Goal: Transaction & Acquisition: Subscribe to service/newsletter

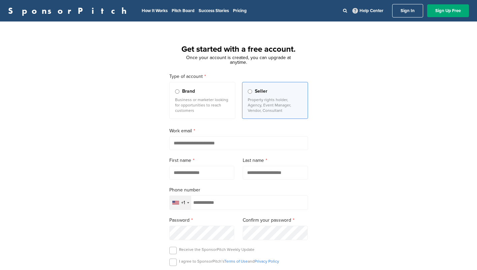
click at [201, 144] on input "email" at bounding box center [238, 144] width 139 height 14
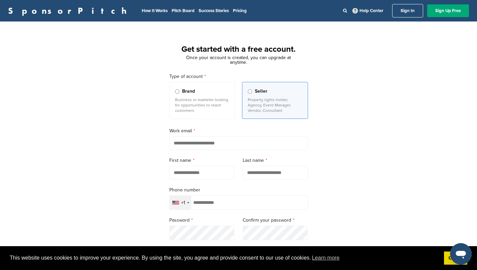
type input "**********"
type input "*****"
type input "**********"
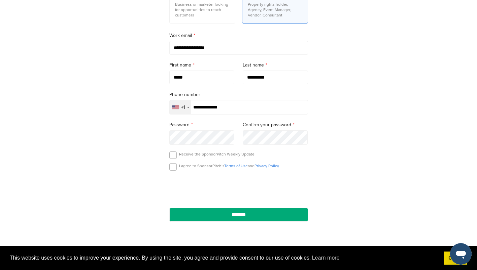
scroll to position [98, 0]
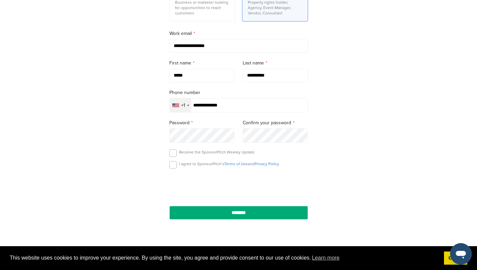
click at [193, 153] on p "Receive the SponsorPitch Weekly Update" at bounding box center [216, 152] width 75 height 5
click at [174, 164] on label at bounding box center [172, 164] width 7 height 7
click at [173, 150] on form "**********" at bounding box center [238, 97] width 139 height 245
click at [173, 153] on label at bounding box center [172, 153] width 7 height 7
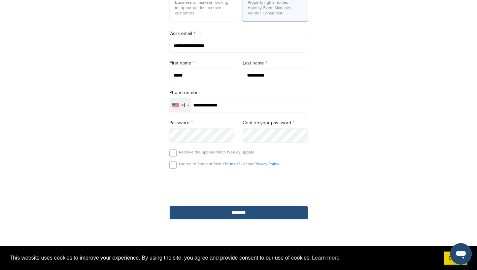
click at [213, 218] on input "********" at bounding box center [238, 213] width 139 height 14
click at [213, 216] on input "********" at bounding box center [238, 213] width 139 height 14
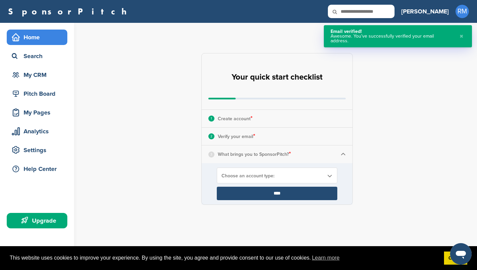
click at [292, 171] on div "Choose an account type:" at bounding box center [277, 176] width 120 height 16
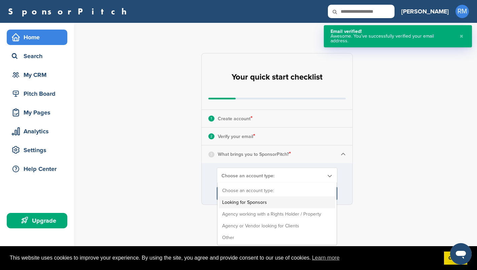
click at [285, 201] on li "Looking for Sponsors" at bounding box center [277, 203] width 116 height 12
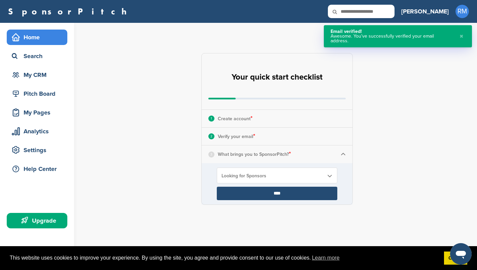
click at [284, 194] on input "****" at bounding box center [277, 193] width 120 height 13
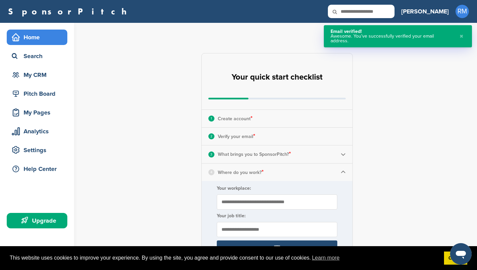
click at [462, 33] on button "✖" at bounding box center [460, 36] width 7 height 14
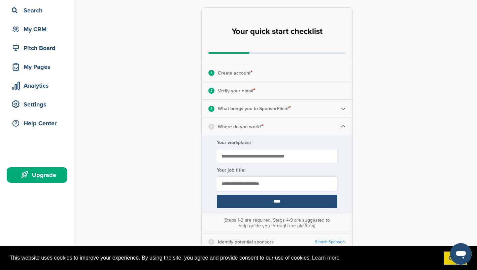
scroll to position [48, 0]
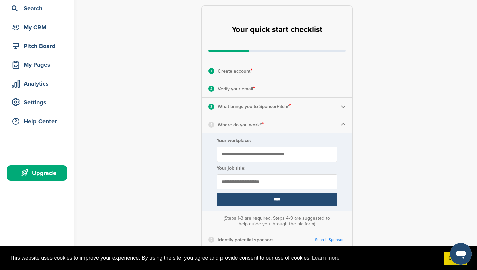
click at [304, 154] on input "Your workplace:" at bounding box center [277, 154] width 120 height 15
type input "**********"
type input "***"
click at [287, 200] on input "****" at bounding box center [277, 199] width 120 height 13
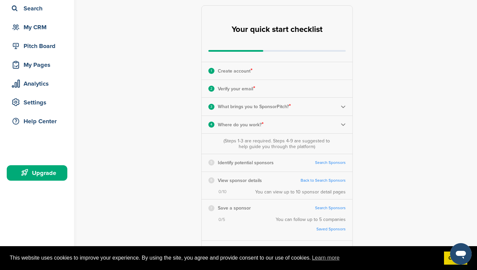
click at [328, 163] on link "Search Sponsors" at bounding box center [330, 162] width 31 height 5
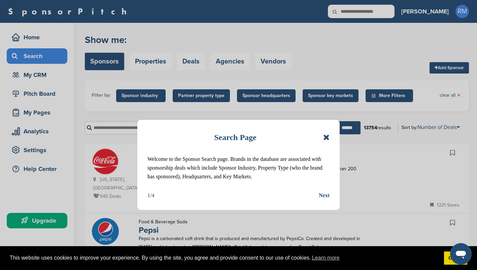
click at [326, 137] on icon at bounding box center [326, 138] width 6 height 8
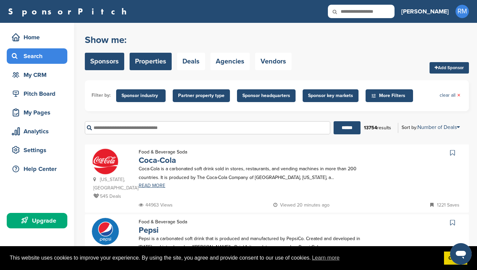
click at [154, 58] on link "Properties" at bounding box center [150, 61] width 42 height 17
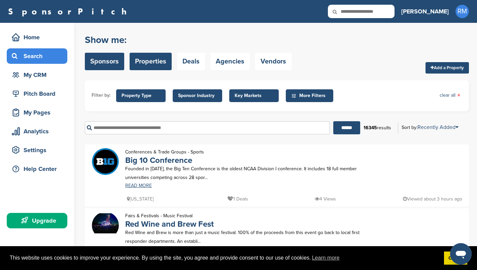
click at [118, 59] on link "Sponsors" at bounding box center [104, 61] width 39 height 17
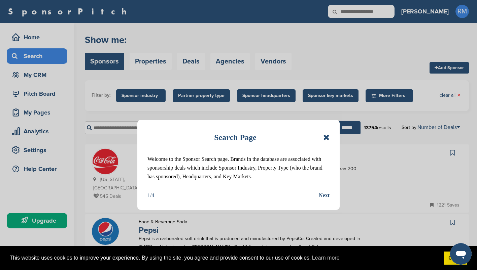
click at [329, 136] on icon at bounding box center [326, 138] width 6 height 8
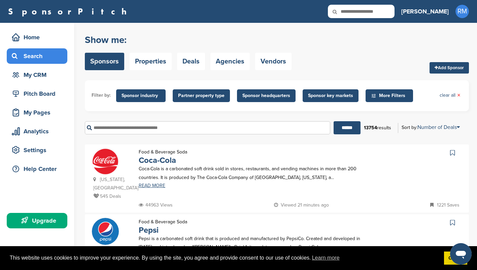
click at [154, 94] on span "Sponsor industry" at bounding box center [140, 95] width 39 height 7
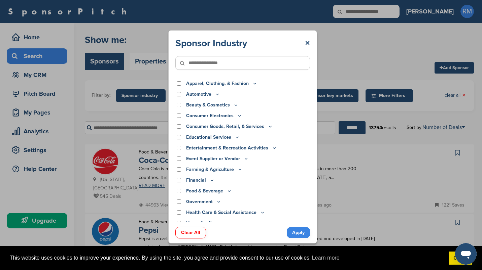
click at [216, 94] on icon at bounding box center [217, 94] width 2 height 1
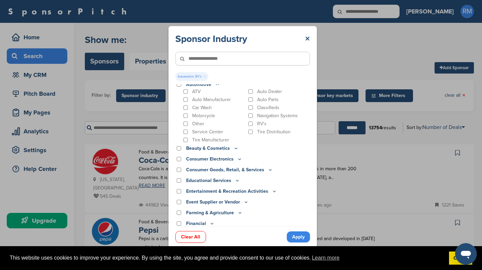
scroll to position [14, 0]
click at [234, 148] on icon at bounding box center [235, 148] width 5 height 6
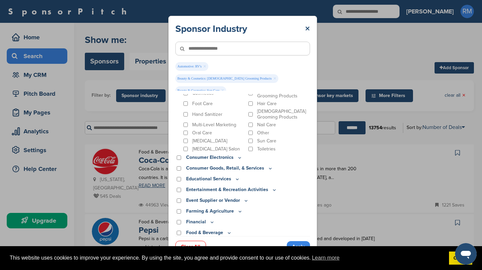
scroll to position [89, 0]
click at [238, 155] on icon at bounding box center [239, 158] width 5 height 6
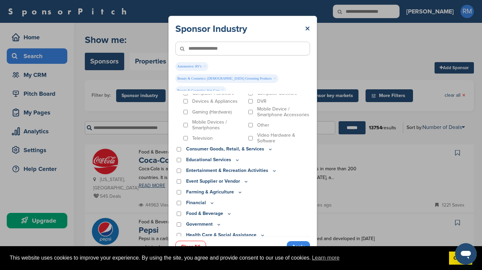
scroll to position [177, 0]
click at [267, 150] on icon at bounding box center [269, 149] width 5 height 6
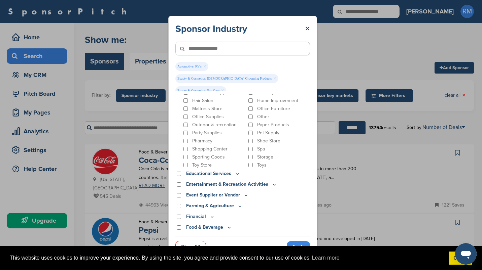
scroll to position [306, 0]
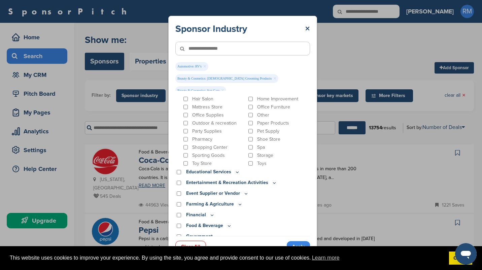
click at [235, 175] on icon at bounding box center [236, 173] width 5 height 6
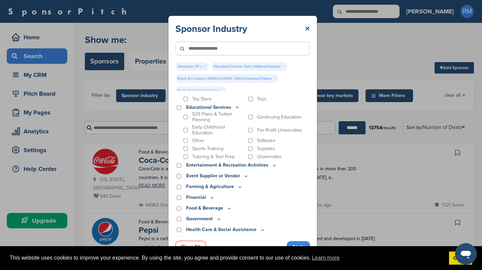
scroll to position [371, 0]
click at [273, 166] on icon at bounding box center [274, 165] width 2 height 1
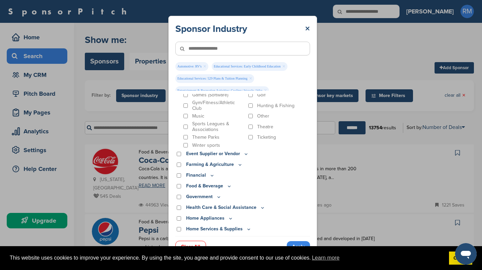
scroll to position [489, 0]
click at [246, 156] on icon at bounding box center [245, 154] width 5 height 6
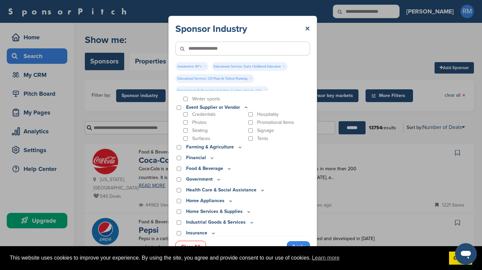
scroll to position [536, 0]
click at [238, 149] on icon at bounding box center [239, 147] width 5 height 6
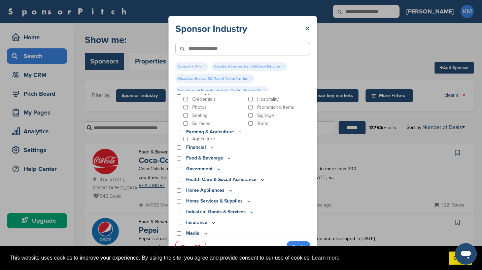
scroll to position [551, 0]
click at [212, 148] on icon at bounding box center [212, 147] width 2 height 1
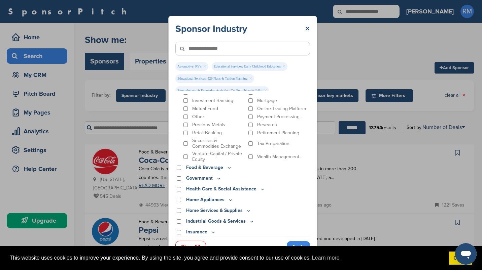
scroll to position [657, 0]
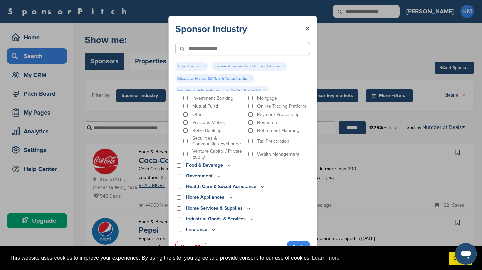
click at [228, 169] on icon at bounding box center [228, 166] width 5 height 6
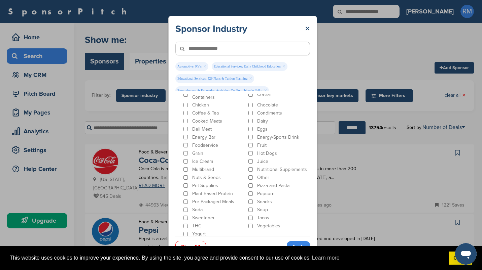
scroll to position [775, 0]
click at [183, 161] on div "Ice Cream" at bounding box center [213, 161] width 63 height 6
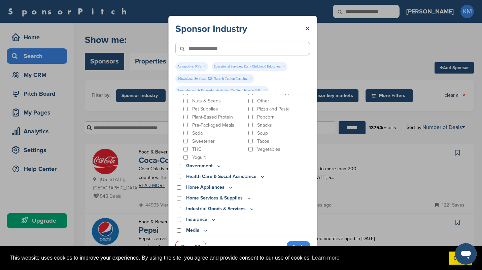
scroll to position [851, 0]
click at [217, 164] on icon at bounding box center [218, 166] width 5 height 6
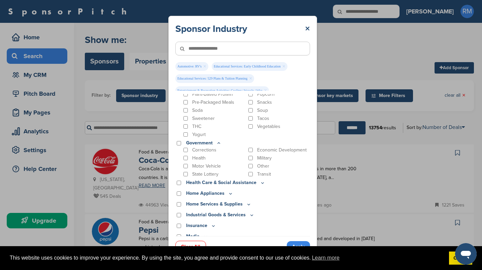
scroll to position [882, 0]
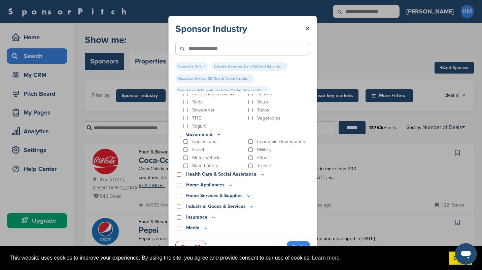
click at [260, 177] on icon at bounding box center [262, 175] width 5 height 6
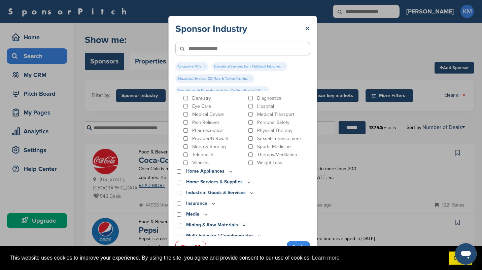
scroll to position [990, 0]
click at [228, 171] on icon at bounding box center [230, 171] width 5 height 6
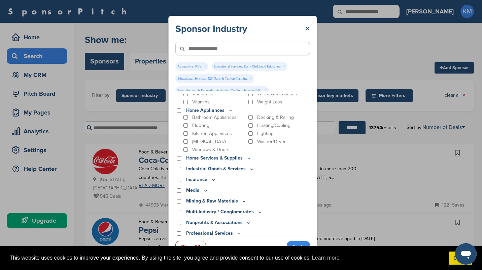
scroll to position [1054, 0]
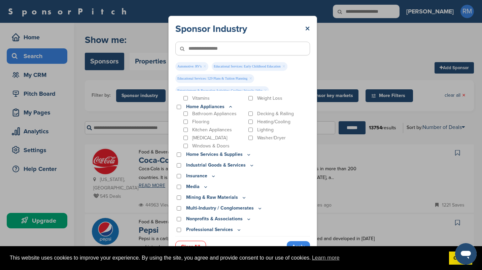
click at [248, 154] on icon at bounding box center [248, 155] width 5 height 6
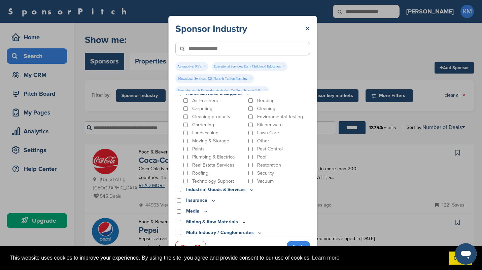
scroll to position [1115, 0]
click at [251, 191] on icon at bounding box center [251, 190] width 5 height 6
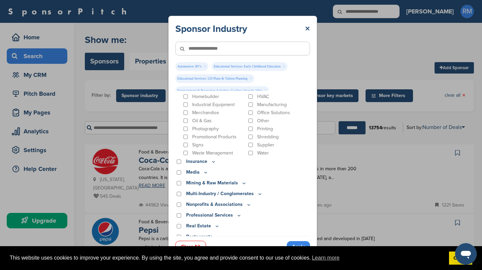
scroll to position [1257, 0]
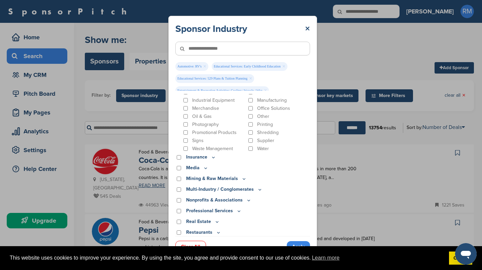
click at [215, 159] on icon at bounding box center [213, 158] width 5 height 6
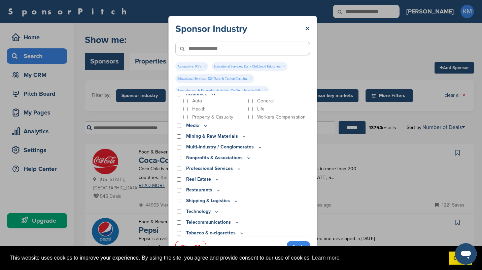
scroll to position [1320, 0]
click at [204, 126] on icon at bounding box center [205, 125] width 2 height 1
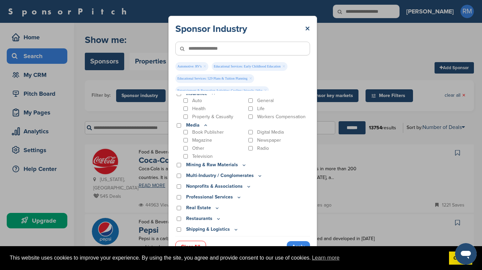
click at [243, 166] on icon at bounding box center [244, 165] width 2 height 1
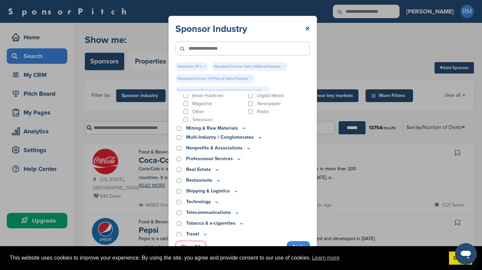
scroll to position [1361, 0]
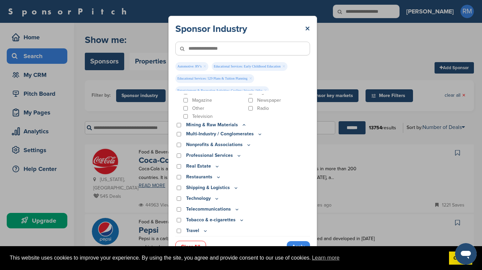
click at [236, 157] on icon at bounding box center [238, 156] width 5 height 6
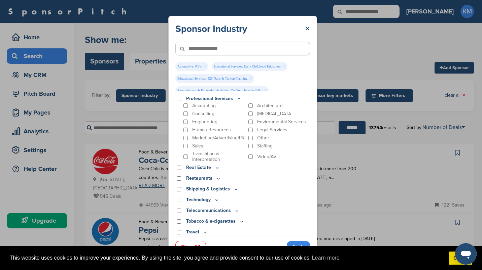
scroll to position [1419, 0]
click at [218, 177] on icon at bounding box center [218, 178] width 5 height 6
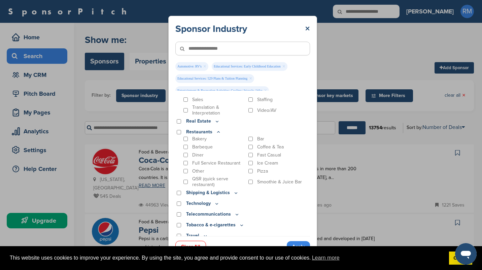
scroll to position [1469, 0]
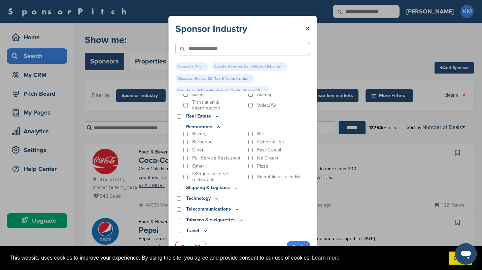
click at [215, 200] on icon at bounding box center [216, 199] width 5 height 6
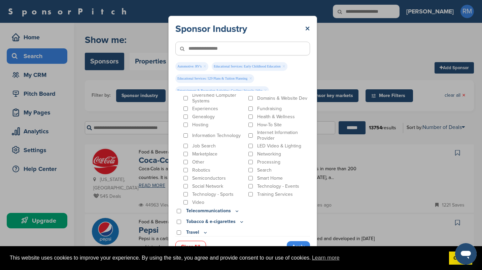
scroll to position [1646, 0]
click at [206, 231] on icon at bounding box center [205, 231] width 2 height 1
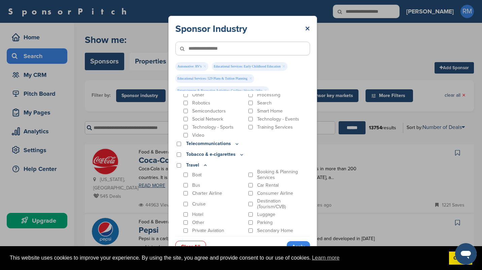
scroll to position [1717, 0]
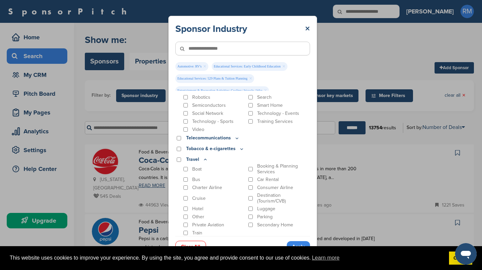
click at [294, 244] on link "Apply" at bounding box center [298, 246] width 23 height 11
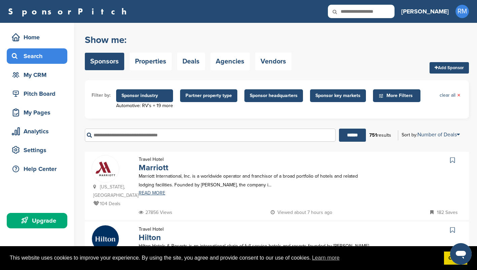
click at [340, 91] on span "Sponsor key markets" at bounding box center [338, 95] width 56 height 13
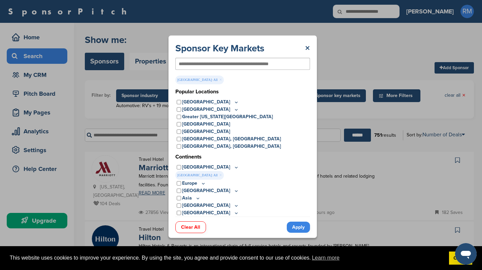
click at [233, 102] on icon at bounding box center [235, 103] width 5 height 6
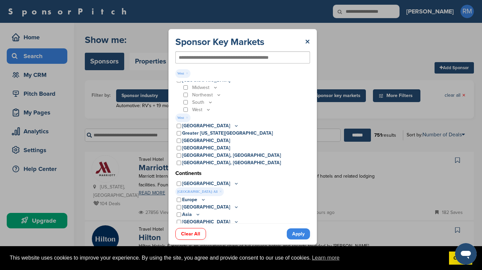
scroll to position [25, 0]
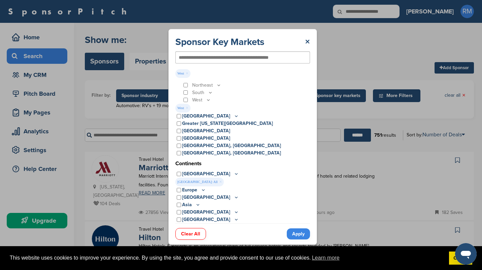
click at [298, 236] on link "Apply" at bounding box center [298, 234] width 23 height 11
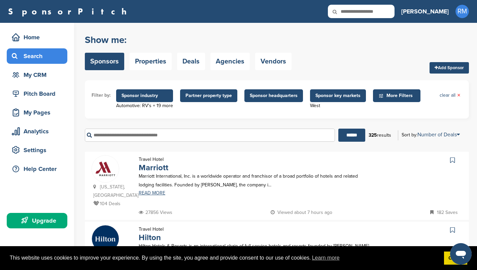
click at [221, 99] on span "Partner property type" at bounding box center [208, 95] width 46 height 7
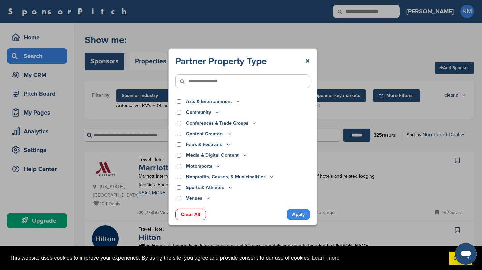
click at [238, 101] on icon at bounding box center [237, 102] width 5 height 6
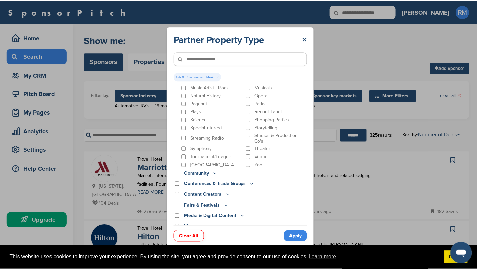
scroll to position [284, 0]
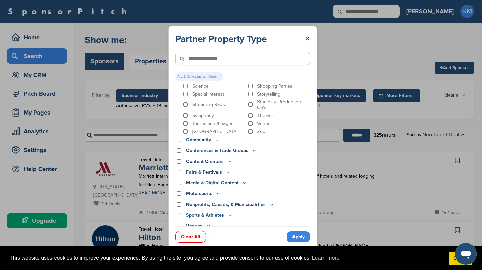
click at [301, 236] on link "Apply" at bounding box center [298, 237] width 23 height 11
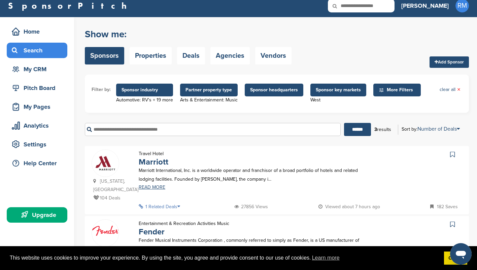
scroll to position [5, 0]
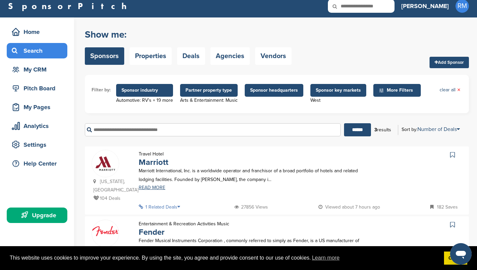
click at [212, 93] on span "Partner property type" at bounding box center [208, 90] width 47 height 7
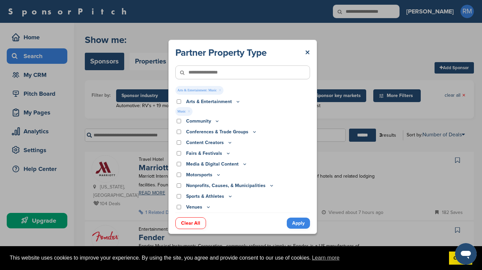
click at [192, 221] on link "Clear All" at bounding box center [190, 224] width 31 height 12
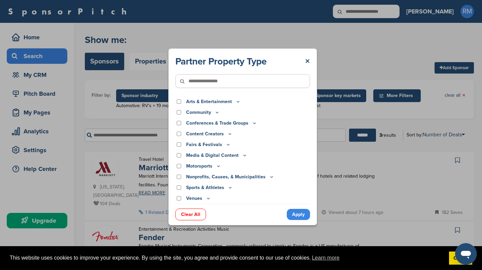
click at [293, 213] on link "Apply" at bounding box center [298, 214] width 23 height 11
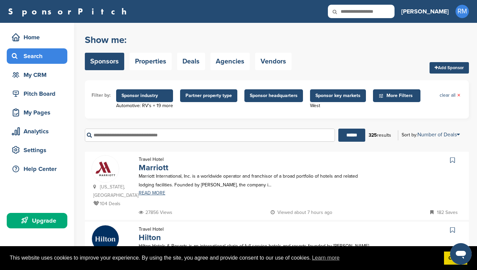
click at [383, 161] on div at bounding box center [420, 160] width 82 height 11
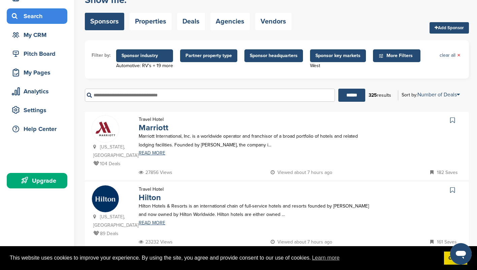
scroll to position [40, 0]
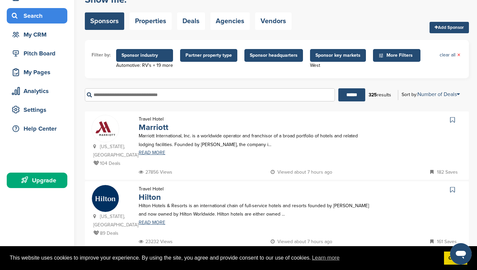
click at [452, 123] on icon at bounding box center [452, 120] width 5 height 7
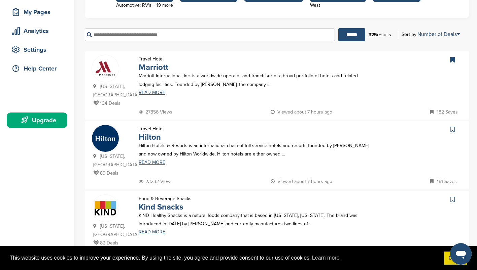
click at [452, 126] on icon at bounding box center [452, 129] width 5 height 7
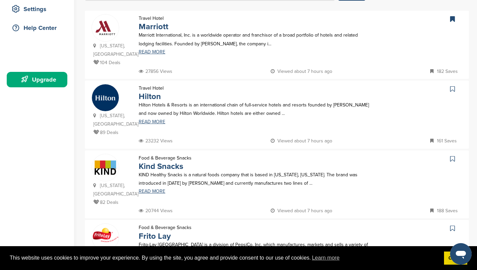
scroll to position [142, 0]
click at [454, 155] on icon at bounding box center [452, 158] width 5 height 7
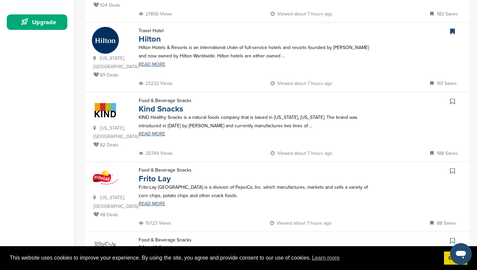
scroll to position [202, 0]
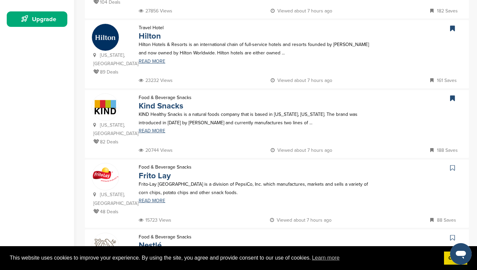
click at [452, 165] on icon at bounding box center [452, 168] width 5 height 7
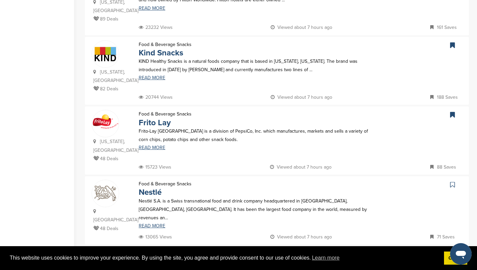
click at [453, 182] on icon at bounding box center [452, 185] width 5 height 7
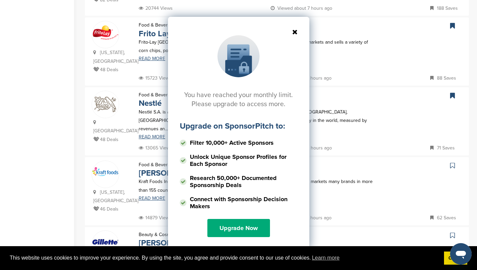
scroll to position [345, 0]
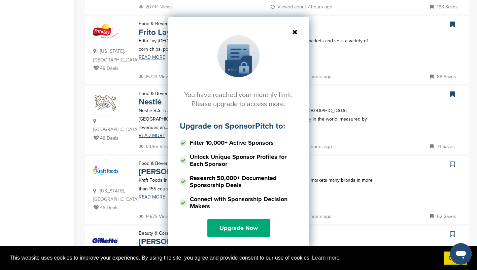
click at [451, 129] on div "You have reached your monthly limit. Please upgrade to access more. Upgrade on …" at bounding box center [238, 84] width 477 height 168
click at [296, 33] on icon at bounding box center [239, 32] width 118 height 7
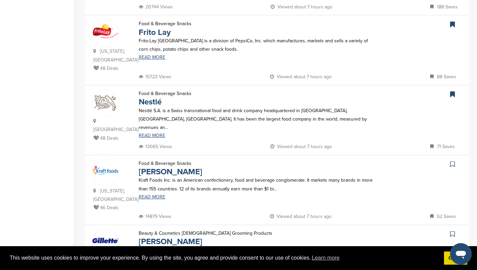
click at [451, 161] on icon at bounding box center [452, 164] width 5 height 7
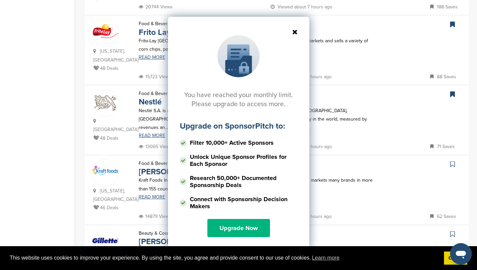
click at [237, 224] on link "Upgrade Now" at bounding box center [238, 228] width 63 height 18
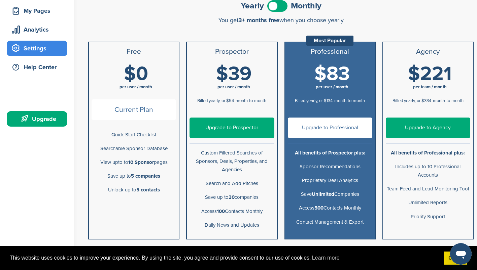
scroll to position [102, 0]
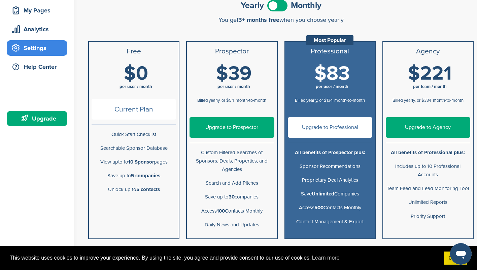
click at [280, 3] on span at bounding box center [277, 5] width 20 height 11
click at [269, 4] on span at bounding box center [277, 5] width 20 height 11
click at [282, 11] on span at bounding box center [277, 5] width 20 height 11
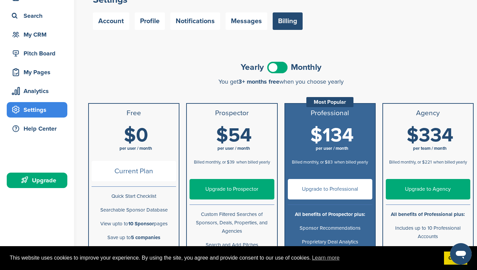
scroll to position [37, 0]
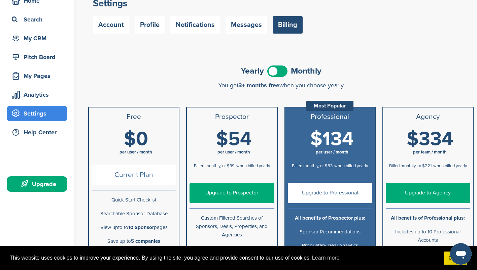
click at [243, 197] on link "Upgrade to Prospector" at bounding box center [231, 193] width 84 height 21
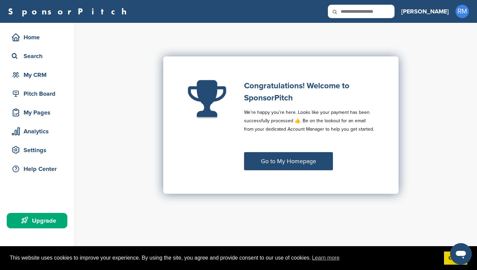
click at [315, 164] on link "Go to My Homepage" at bounding box center [288, 161] width 89 height 18
click at [288, 161] on link "Go to My Homepage" at bounding box center [288, 161] width 89 height 18
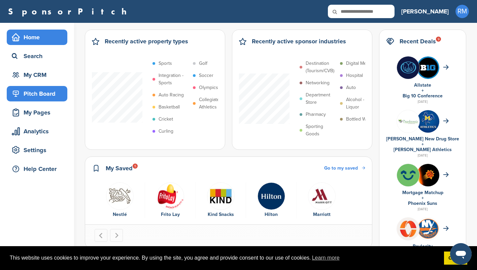
click at [49, 90] on div "Pitch Board" at bounding box center [38, 94] width 57 height 12
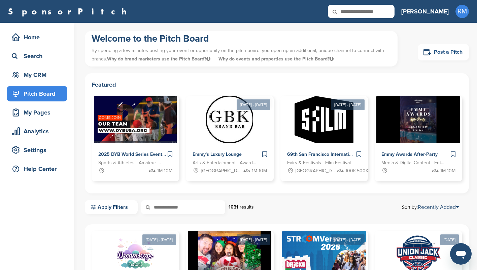
click at [436, 51] on link "Post a Pitch" at bounding box center [442, 52] width 51 height 16
